Goal: Information Seeking & Learning: Understand process/instructions

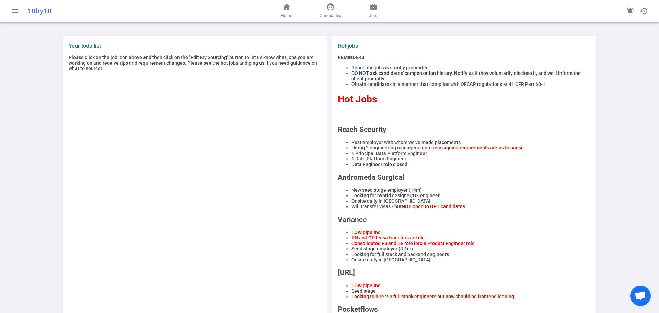
click at [127, 60] on span "Please click on the job icon above and then click on the "Edit My Sourcing" but…" at bounding box center [193, 63] width 248 height 16
drag, startPoint x: 351, startPoint y: 70, endPoint x: 429, endPoint y: 69, distance: 77.9
click at [429, 69] on li "Reposting jobs is strictly prohibited." at bounding box center [470, 67] width 239 height 5
click at [383, 79] on li "DO NOT ask candidates' compensation history. Notify us if they voluntarily disc…" at bounding box center [470, 75] width 239 height 11
drag, startPoint x: 351, startPoint y: 87, endPoint x: 544, endPoint y: 83, distance: 193.9
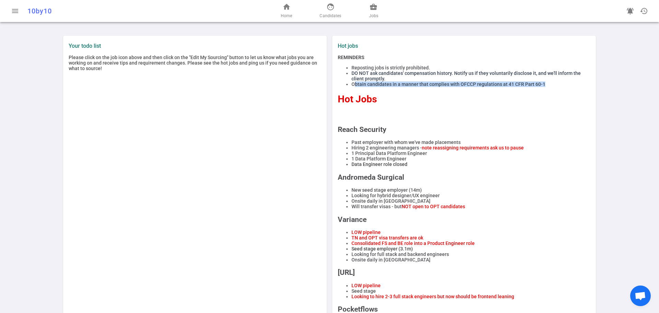
click at [544, 83] on li "Obtain candidates in a manner that complies with OFCCP regulations at 41 CFR Pa…" at bounding box center [470, 83] width 239 height 5
click at [460, 131] on h2 "Reach Security" at bounding box center [464, 129] width 253 height 8
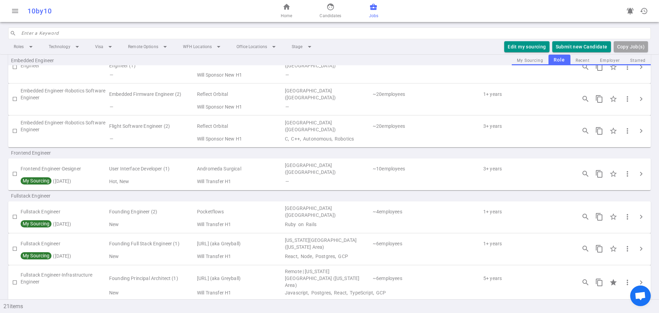
scroll to position [206, 0]
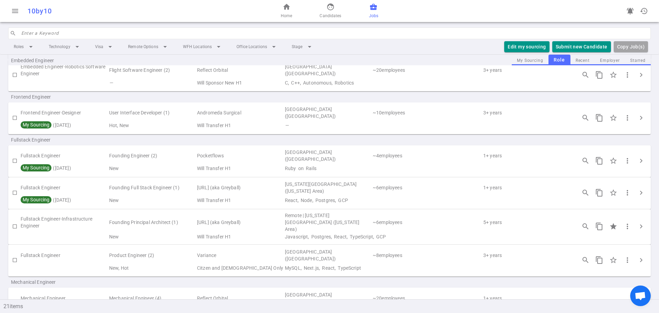
click at [30, 168] on span "My Sourcing" at bounding box center [36, 167] width 29 height 5
click at [524, 59] on div "Embedded Engineer" at bounding box center [329, 60] width 642 height 11
click at [580, 61] on div "Embedded Engineer" at bounding box center [329, 60] width 642 height 11
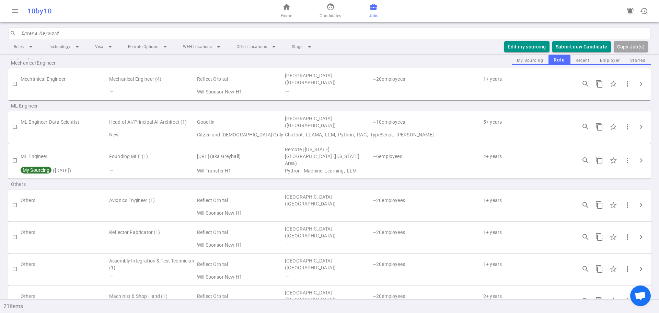
scroll to position [356, 0]
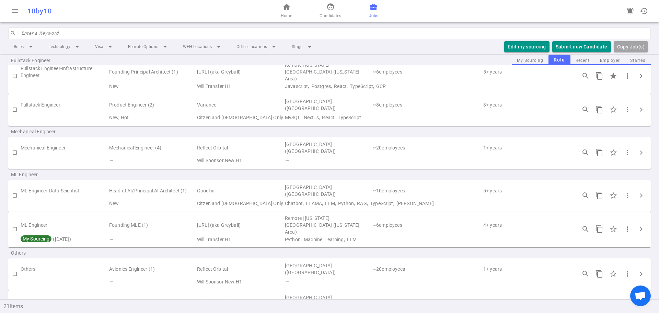
click at [224, 189] on td "Goodfin" at bounding box center [240, 191] width 88 height 16
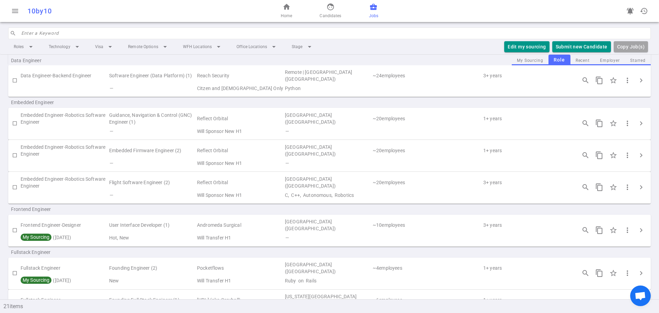
scroll to position [0, 0]
